Goal: Task Accomplishment & Management: Use online tool/utility

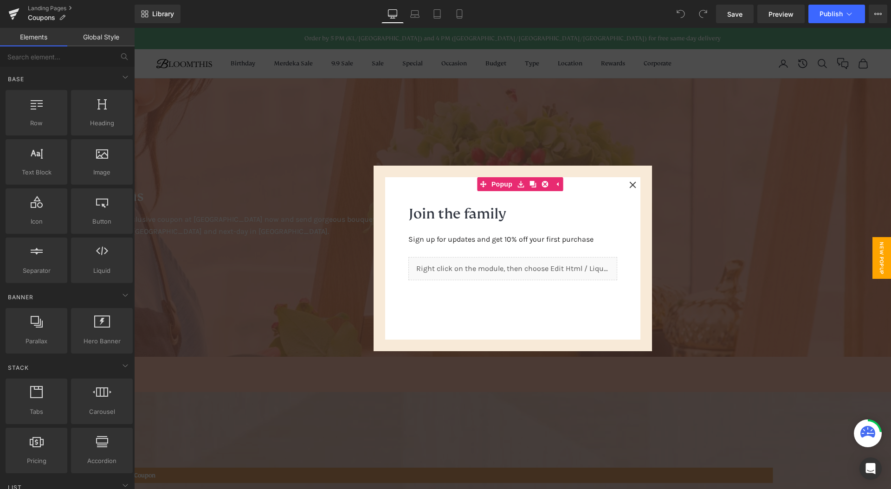
click at [554, 142] on div at bounding box center [512, 258] width 757 height 461
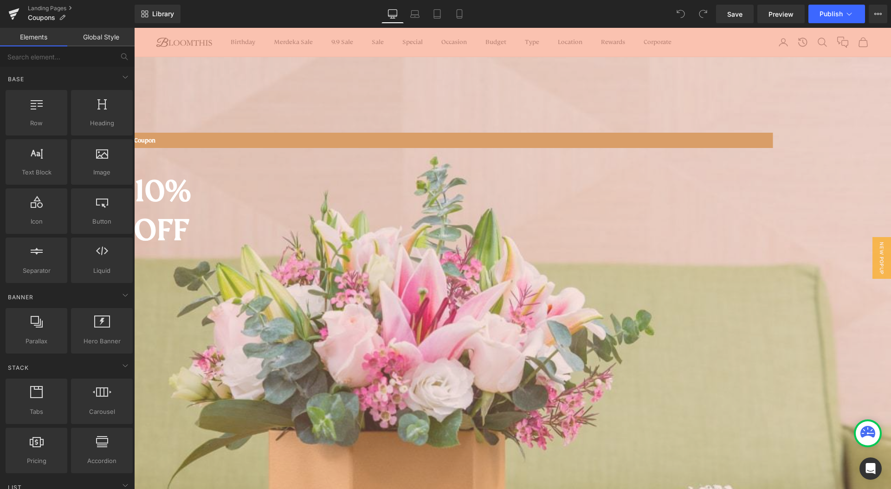
scroll to position [328, 0]
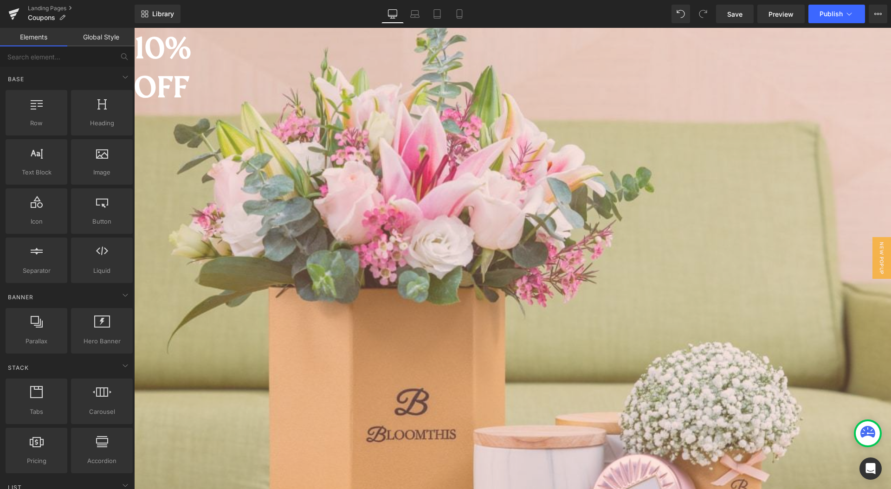
scroll to position [550, 0]
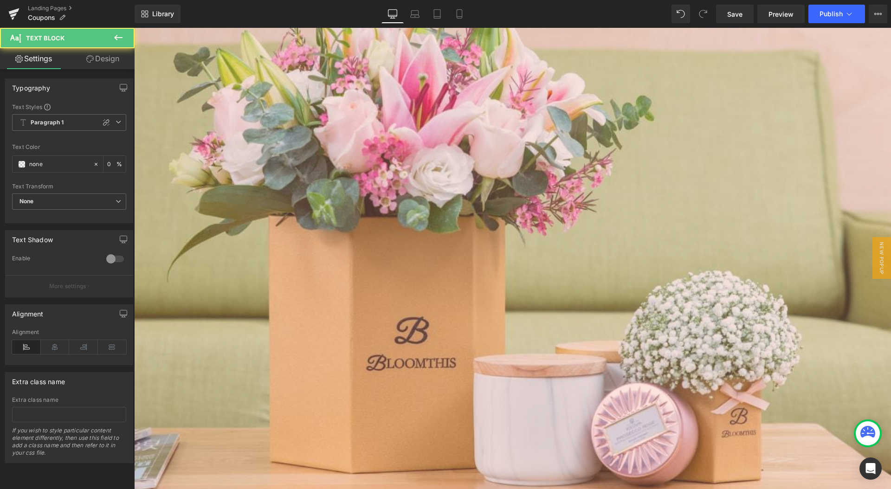
paste div
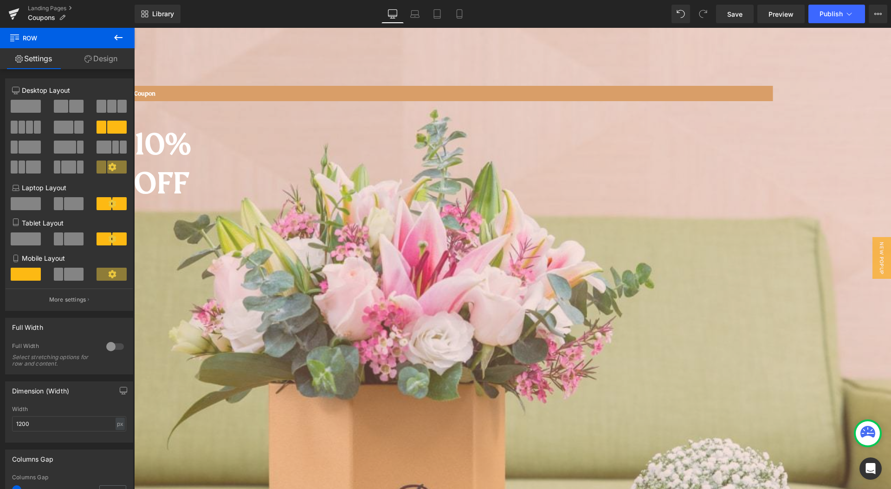
scroll to position [535, 0]
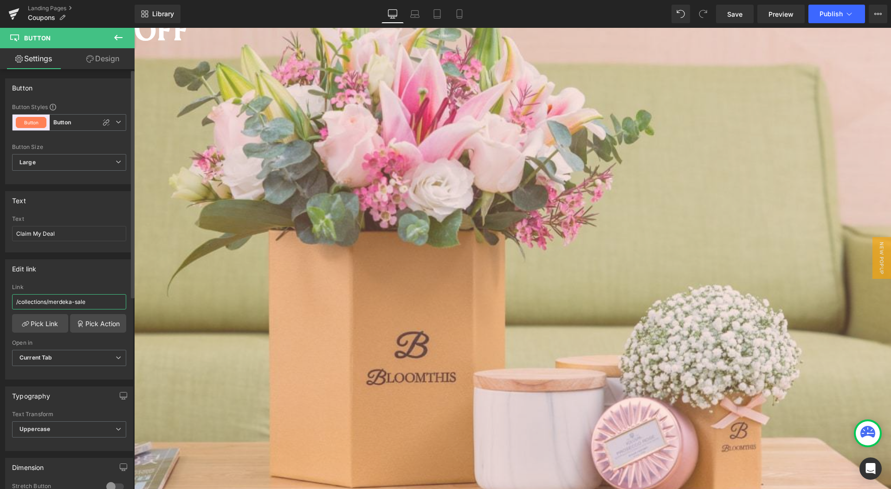
click at [99, 303] on input "/collections/merdeka-sale" at bounding box center [69, 301] width 114 height 15
paste input "9-9"
type input "/collections/9-9-sale"
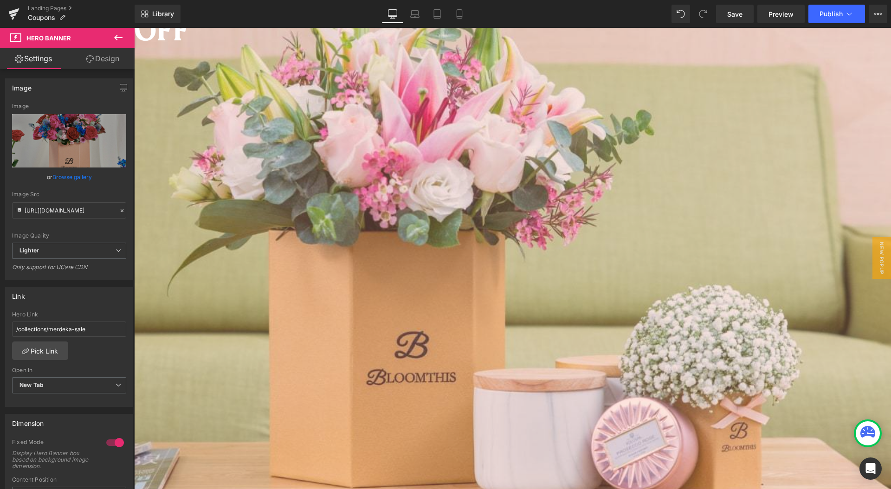
scroll to position [650, 0]
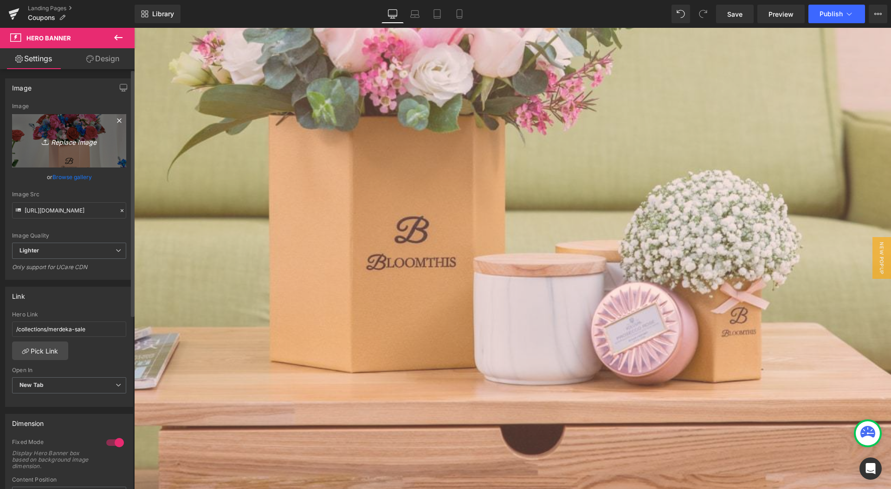
click at [90, 149] on link "Replace Image" at bounding box center [69, 140] width 114 height 53
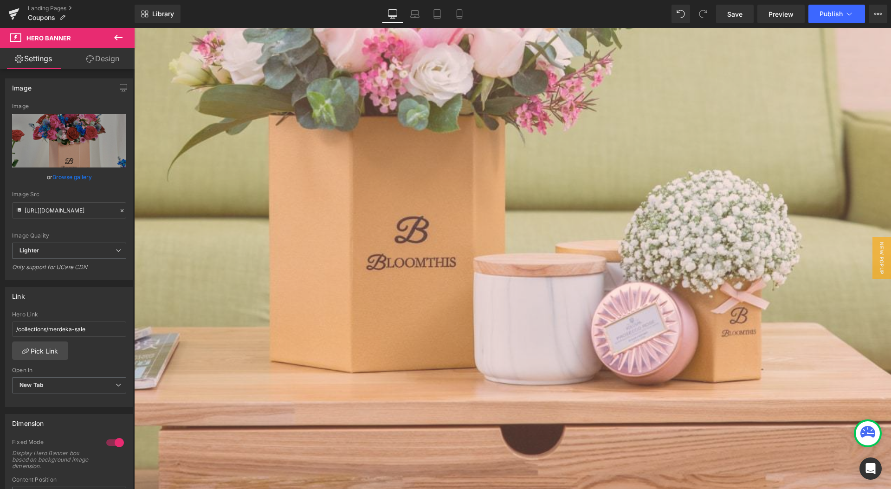
type input "C:\fakepath\bloomthis-99-2025-1080x1080-01.jpg"
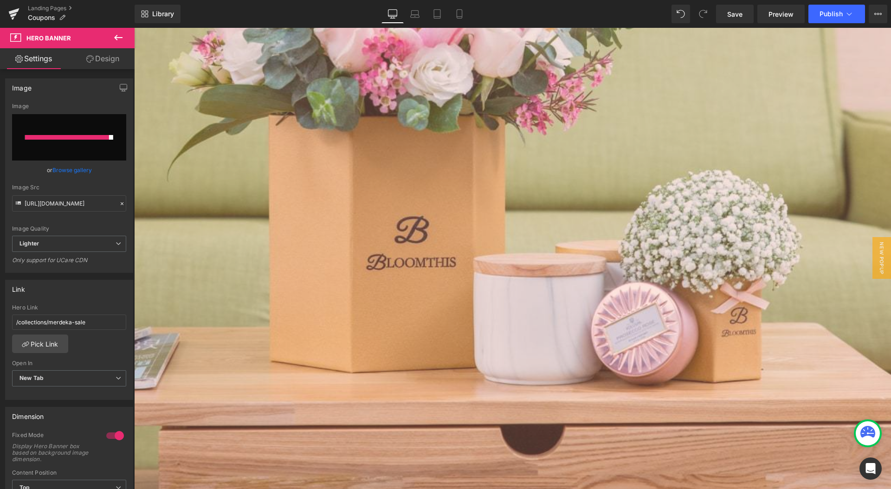
type input "[URL][DOMAIN_NAME]"
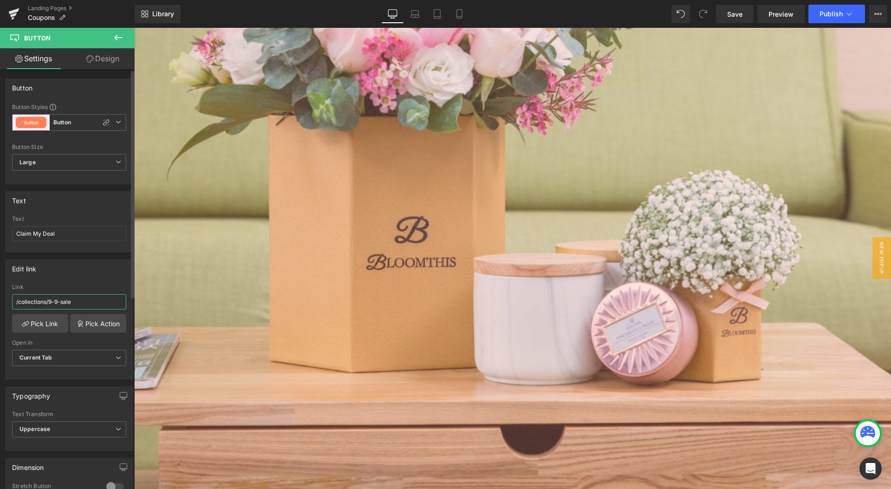
click at [69, 299] on input "/collections/9-9-sale" at bounding box center [69, 301] width 114 height 15
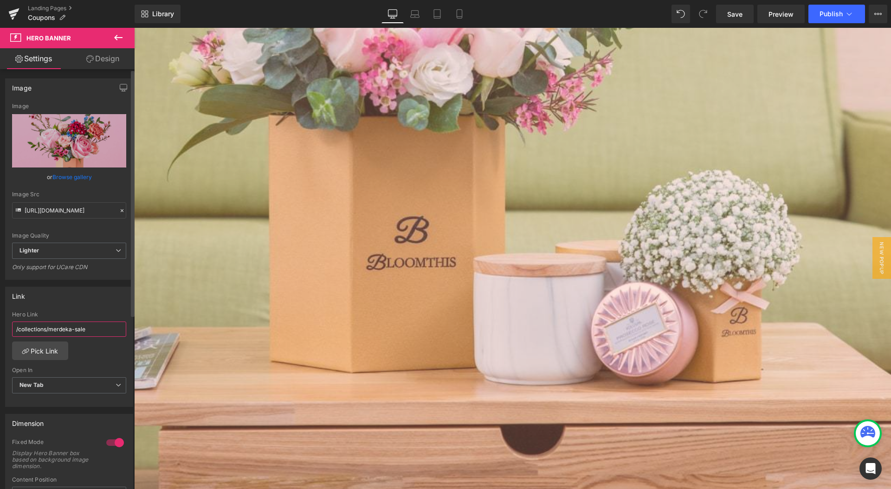
click at [89, 327] on input "/collections/merdeka-sale" at bounding box center [69, 329] width 114 height 15
paste input "9-9"
type input "/collections/9-9-sale"
click at [94, 304] on div "Link" at bounding box center [69, 296] width 127 height 18
click at [110, 303] on div "Link" at bounding box center [69, 296] width 127 height 18
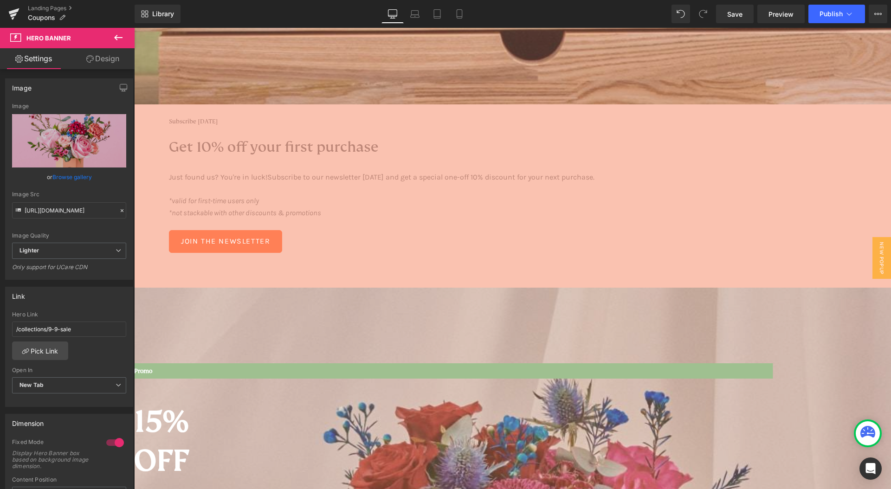
scroll to position [880, 0]
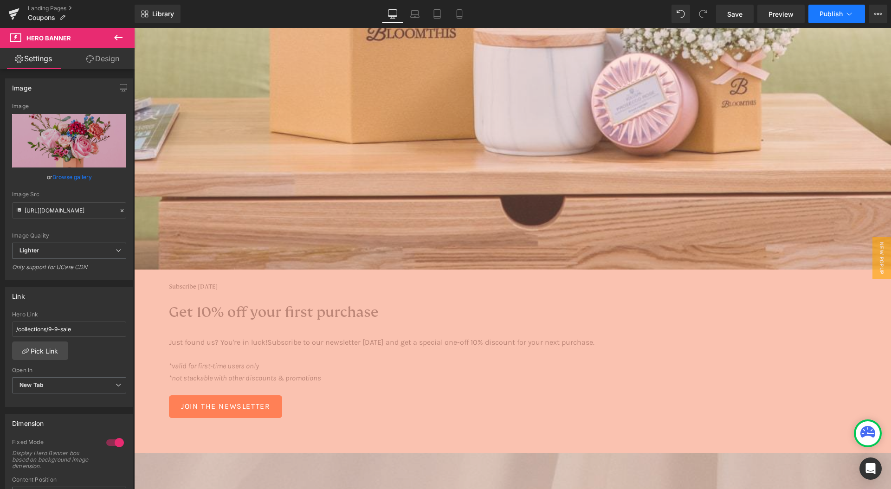
click at [826, 7] on button "Publish" at bounding box center [837, 14] width 57 height 19
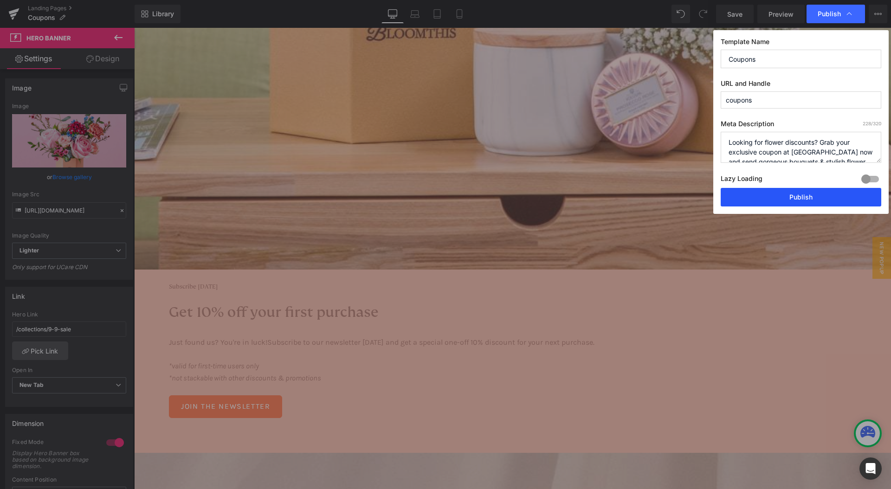
click at [778, 198] on button "Publish" at bounding box center [801, 197] width 161 height 19
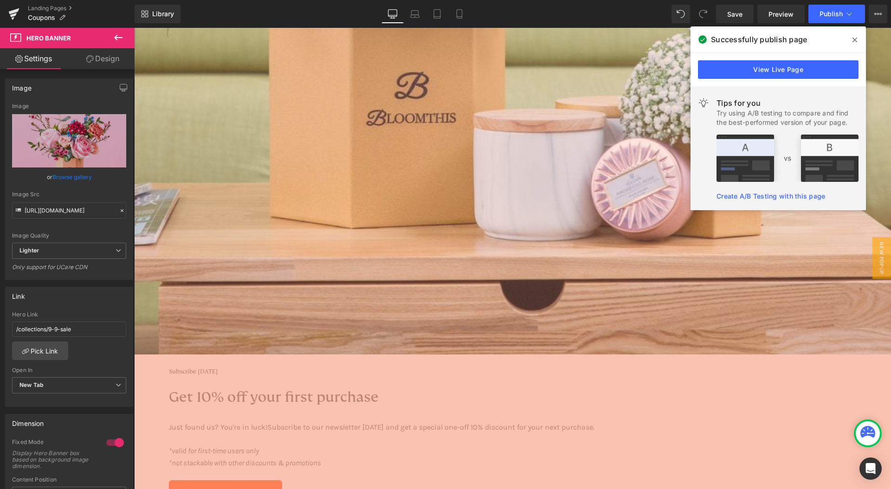
scroll to position [851, 0]
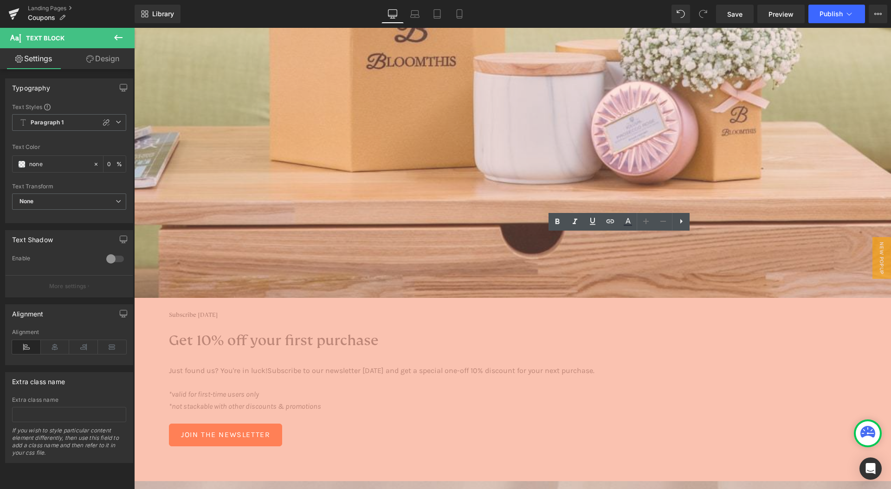
drag, startPoint x: 582, startPoint y: 249, endPoint x: 609, endPoint y: 257, distance: 28.8
paste div
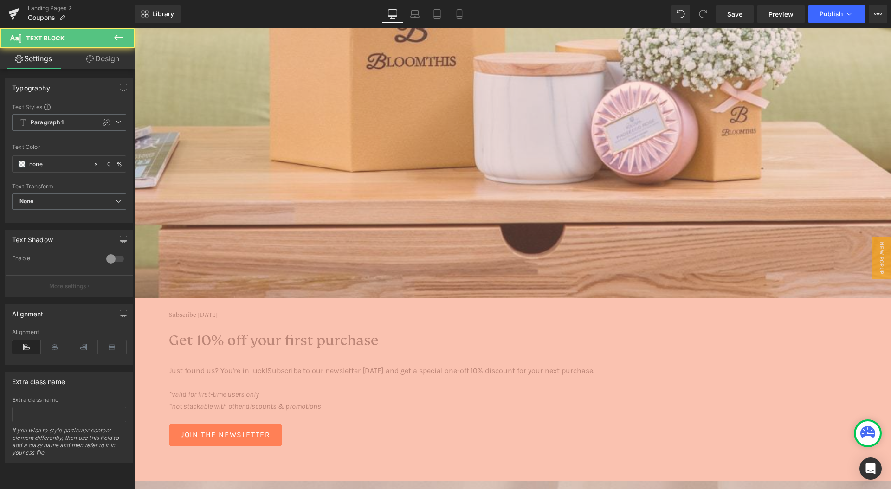
drag, startPoint x: 553, startPoint y: 241, endPoint x: 589, endPoint y: 245, distance: 36.4
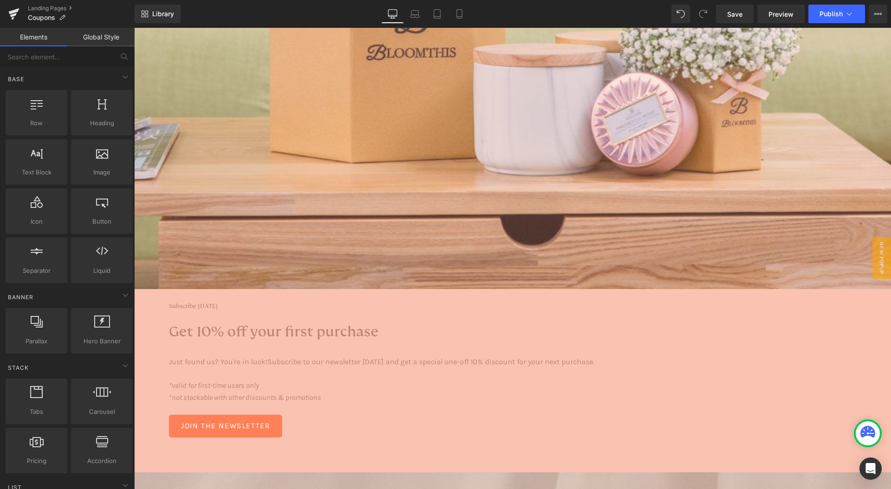
scroll to position [689, 0]
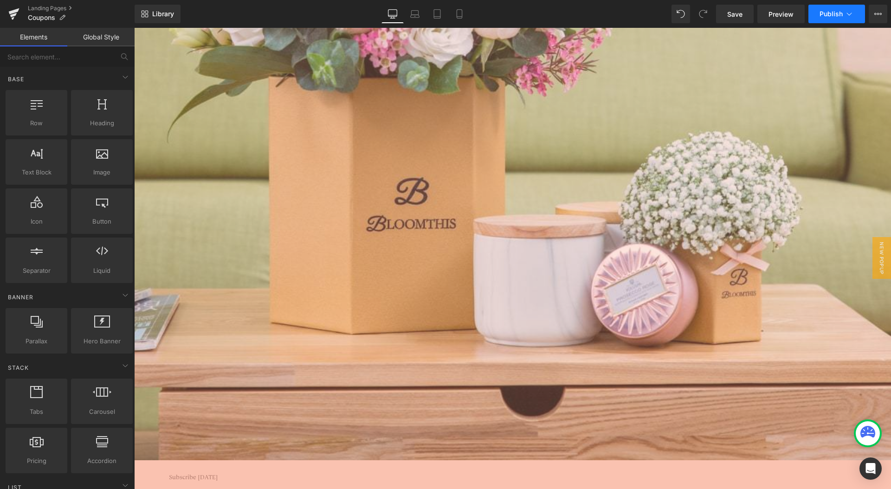
click at [826, 16] on span "Publish" at bounding box center [831, 13] width 23 height 7
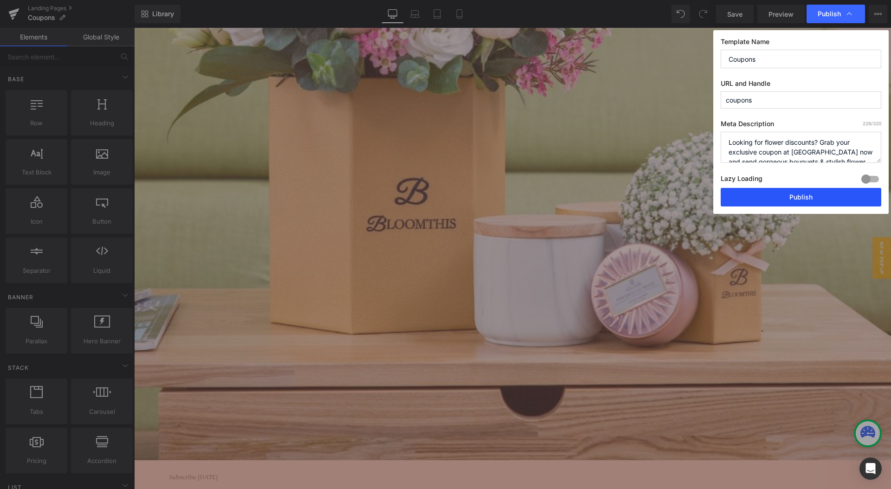
drag, startPoint x: 774, startPoint y: 201, endPoint x: 440, endPoint y: 91, distance: 351.5
click at [774, 201] on button "Publish" at bounding box center [801, 197] width 161 height 19
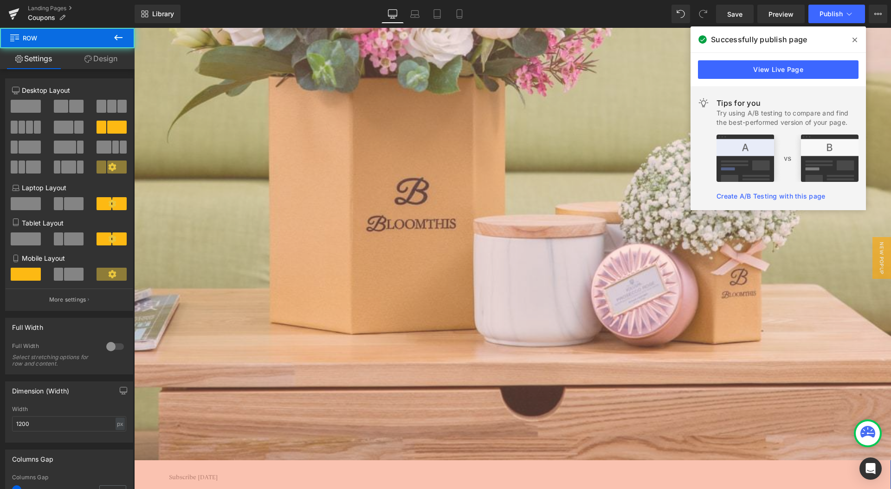
drag, startPoint x: 853, startPoint y: 38, endPoint x: 488, endPoint y: 116, distance: 373.1
click at [853, 38] on icon at bounding box center [855, 40] width 5 height 5
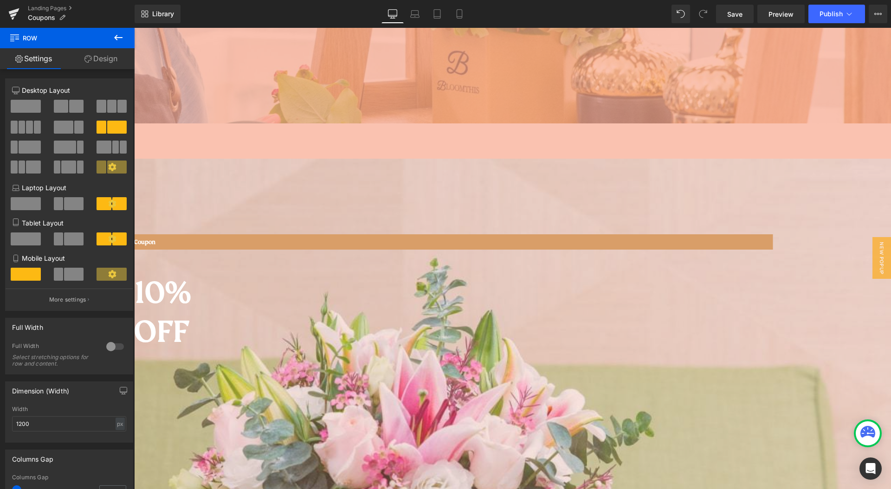
scroll to position [0, 0]
